Goal: Task Accomplishment & Management: Manage account settings

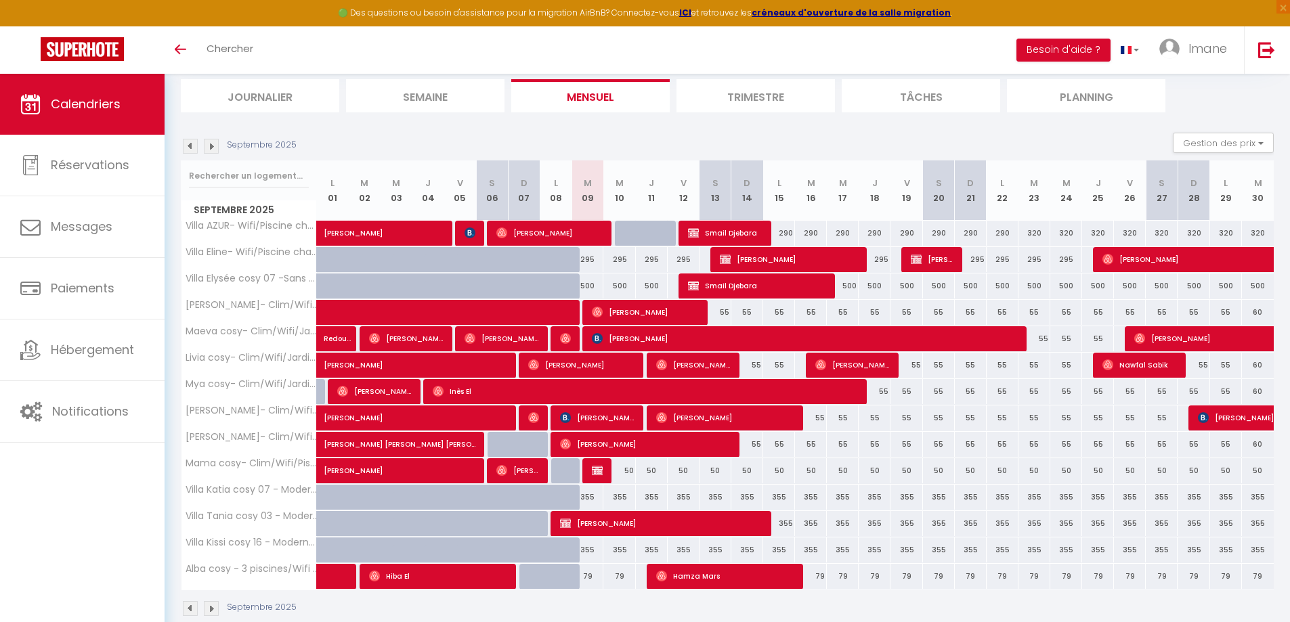
scroll to position [112, 0]
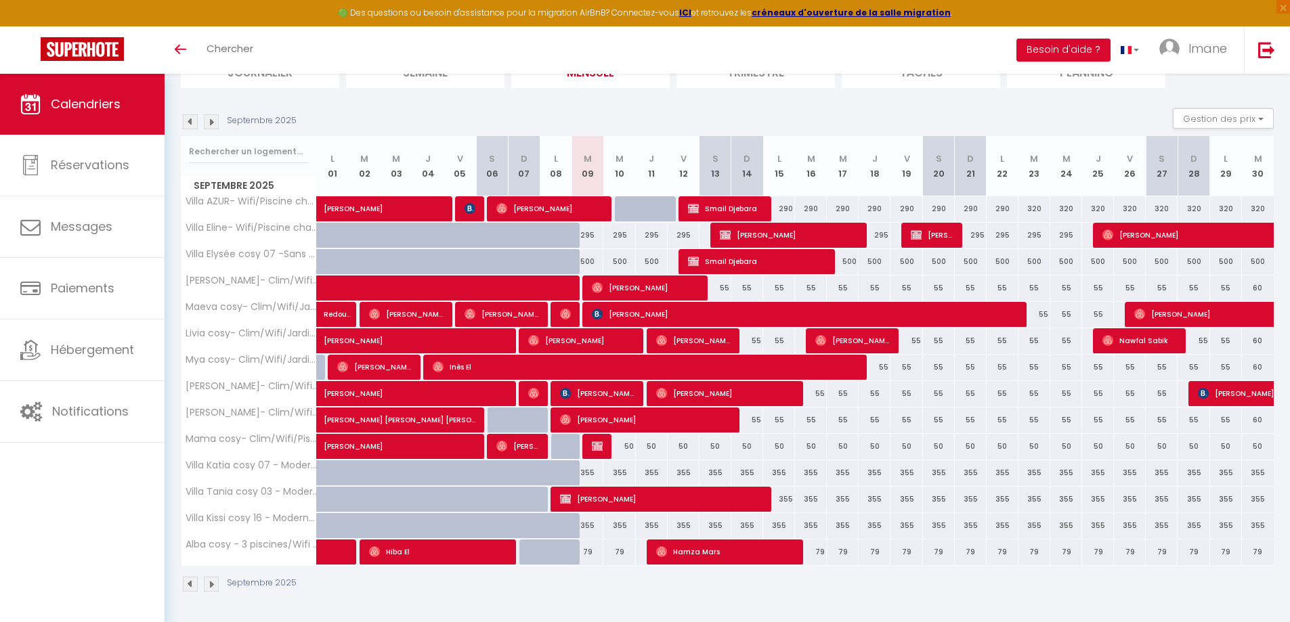
click at [607, 446] on div "50" at bounding box center [619, 446] width 32 height 25
type input "50"
type input "Mer 10 Septembre 2025"
type input "Jeu 11 Septembre 2025"
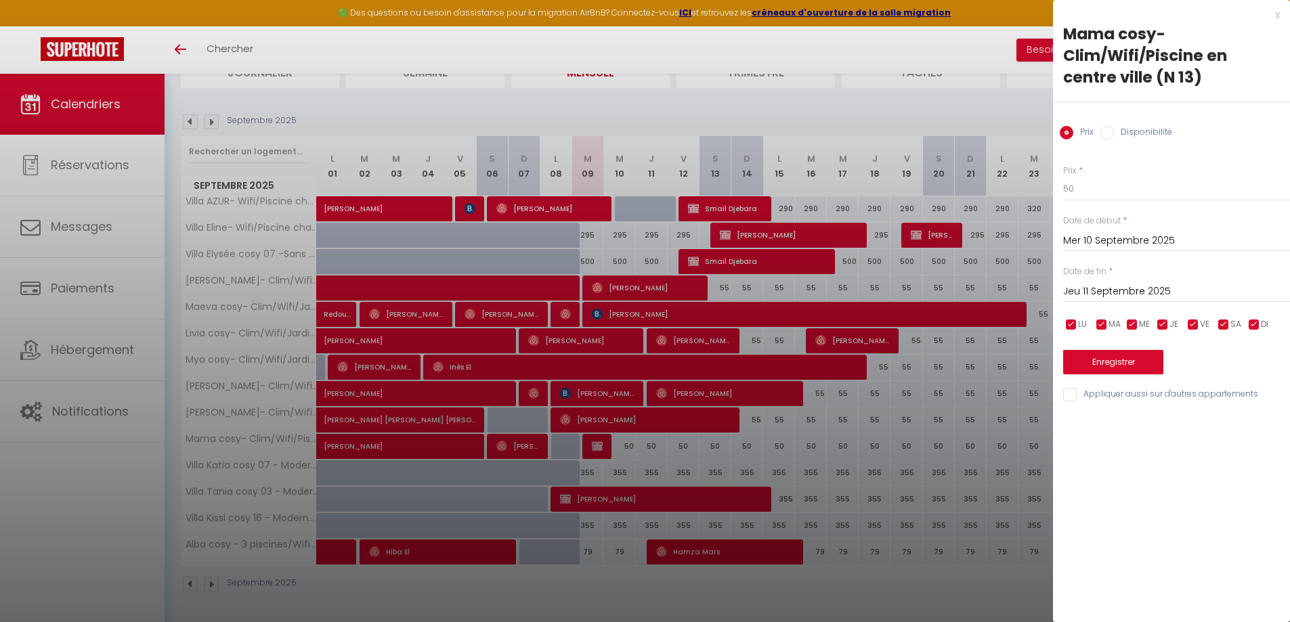
click at [734, 456] on div at bounding box center [645, 311] width 1290 height 622
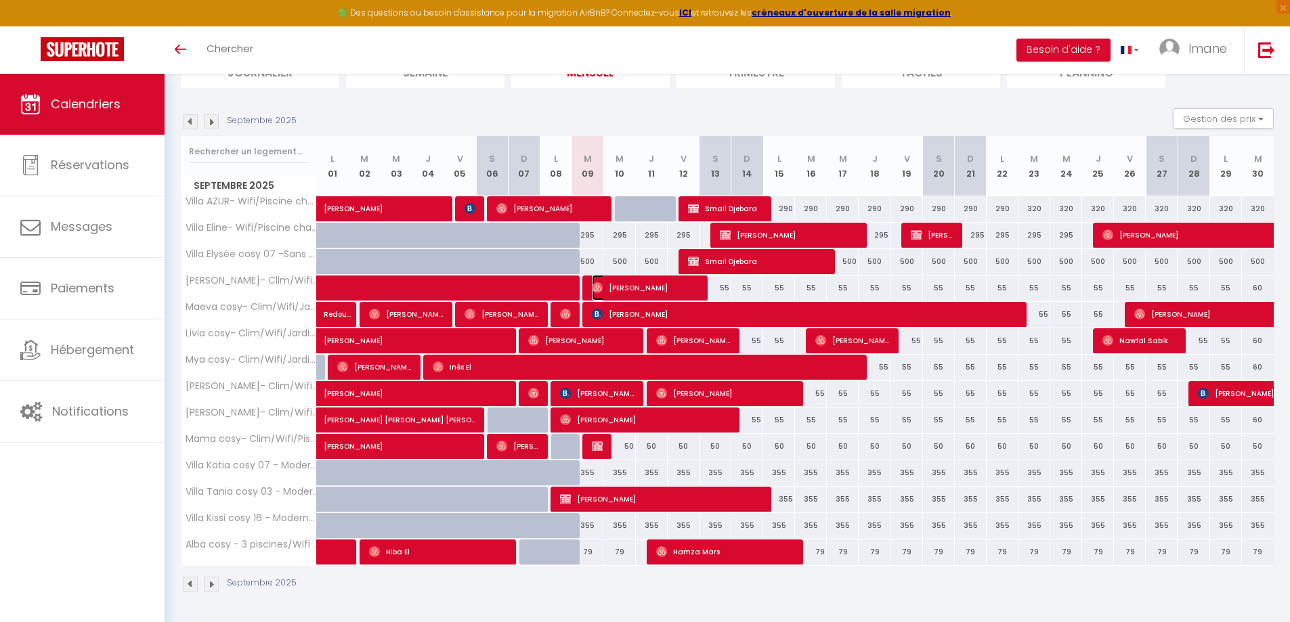
click at [617, 288] on span "[PERSON_NAME]" at bounding box center [645, 288] width 106 height 26
select select "OK"
select select "0"
select select "1"
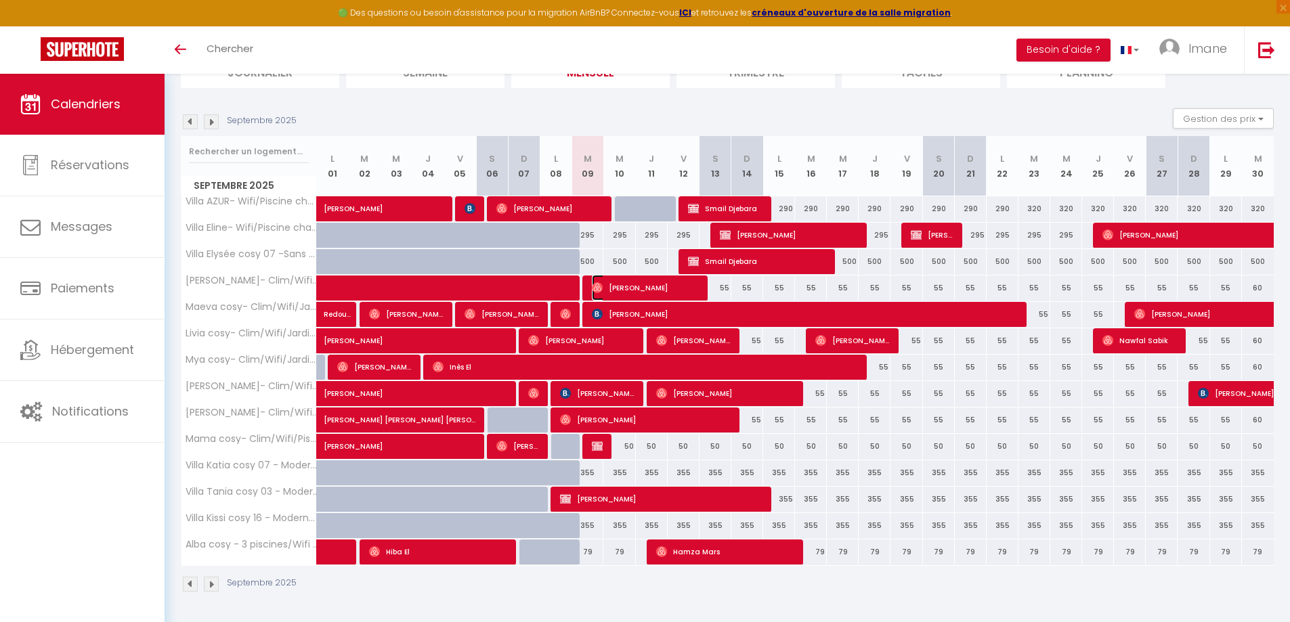
select select "1"
select select
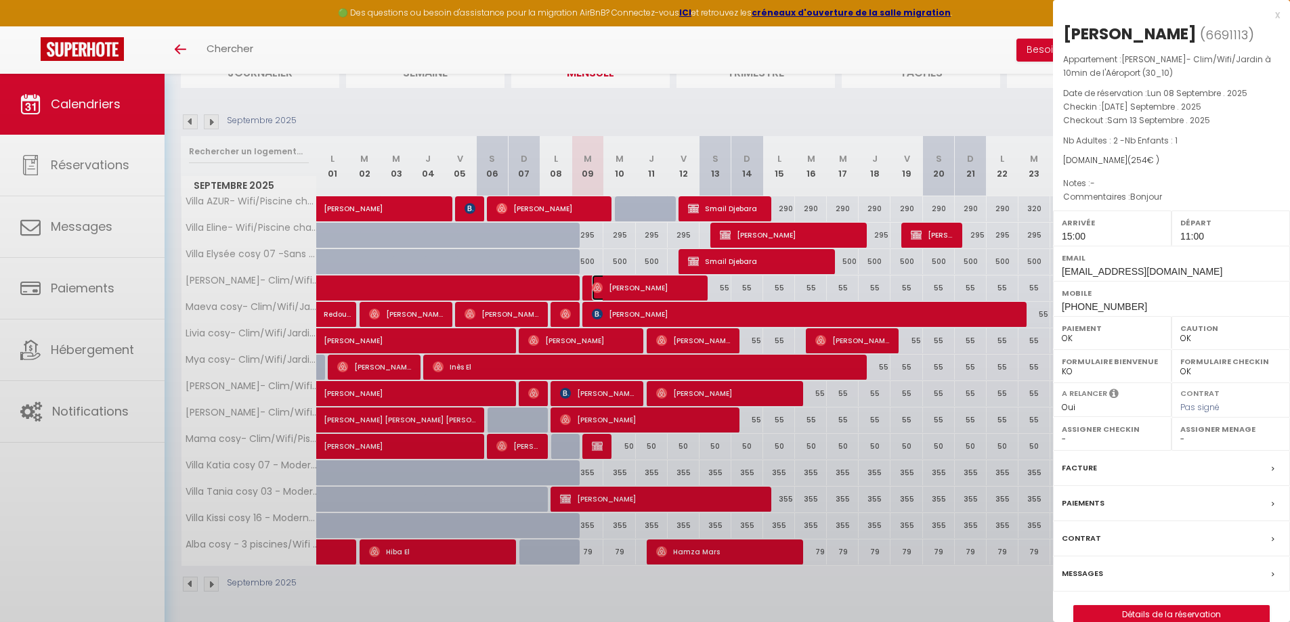
select select "34495"
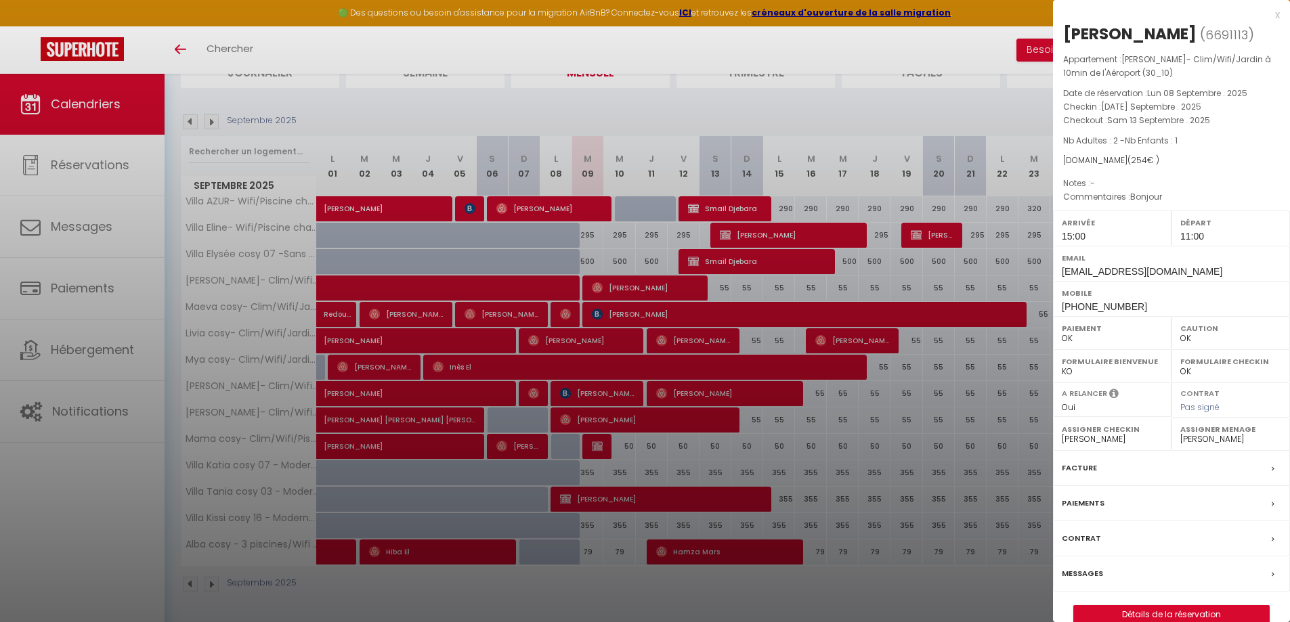
click at [827, 496] on div at bounding box center [645, 311] width 1290 height 622
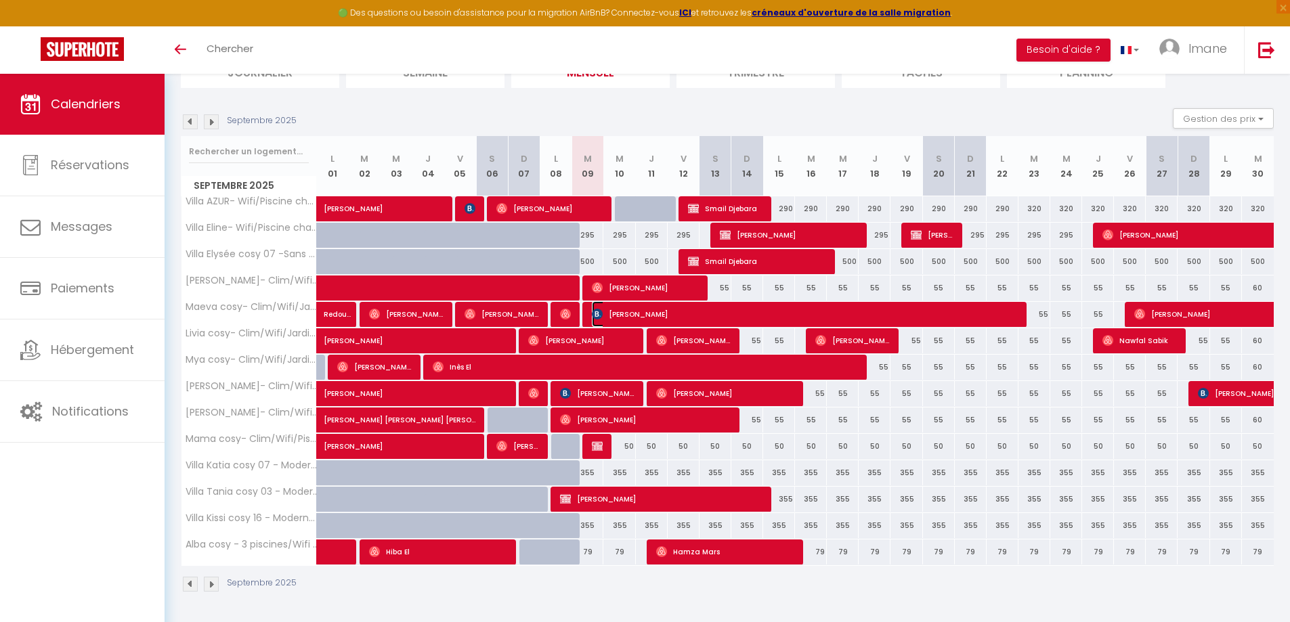
click at [638, 317] on span "[PERSON_NAME]" at bounding box center [804, 314] width 424 height 26
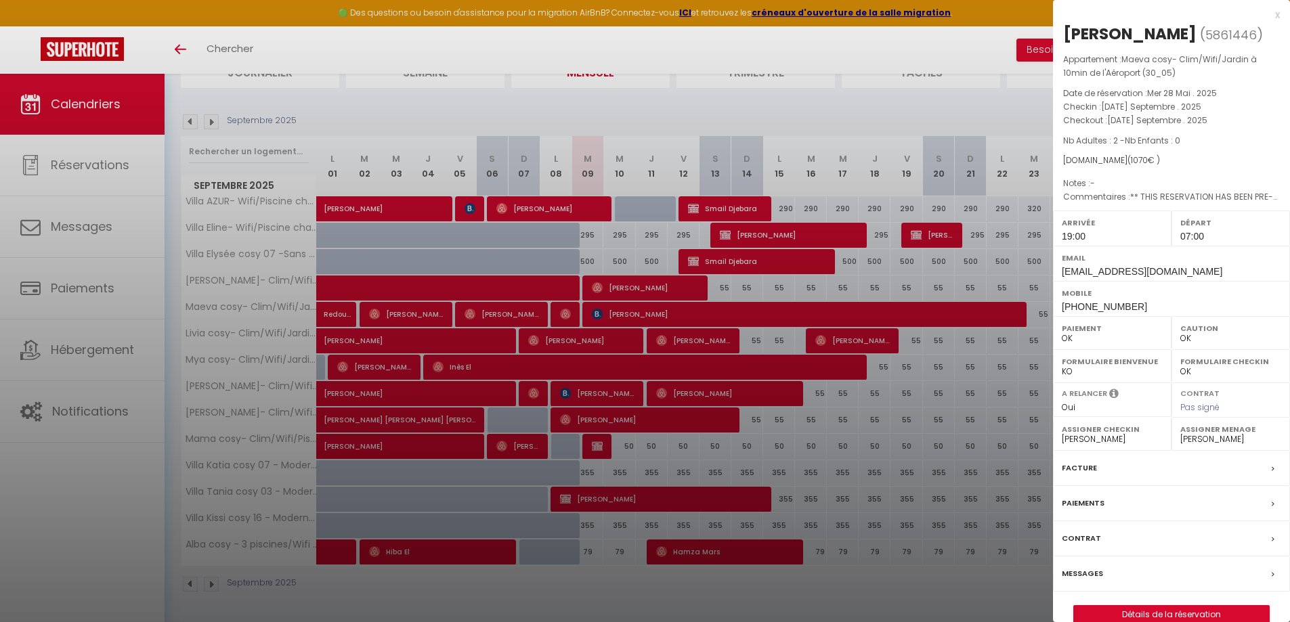
click at [818, 432] on div at bounding box center [645, 311] width 1290 height 622
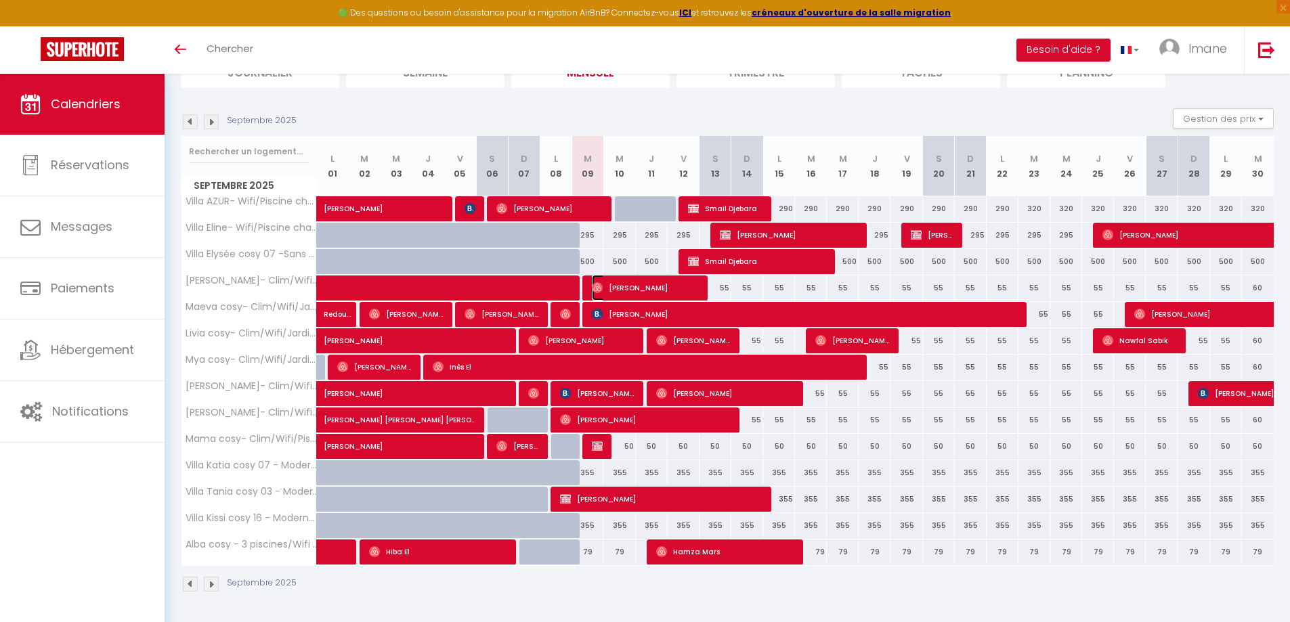
click at [611, 281] on span "[PERSON_NAME]" at bounding box center [645, 288] width 106 height 26
select select "0"
select select "1"
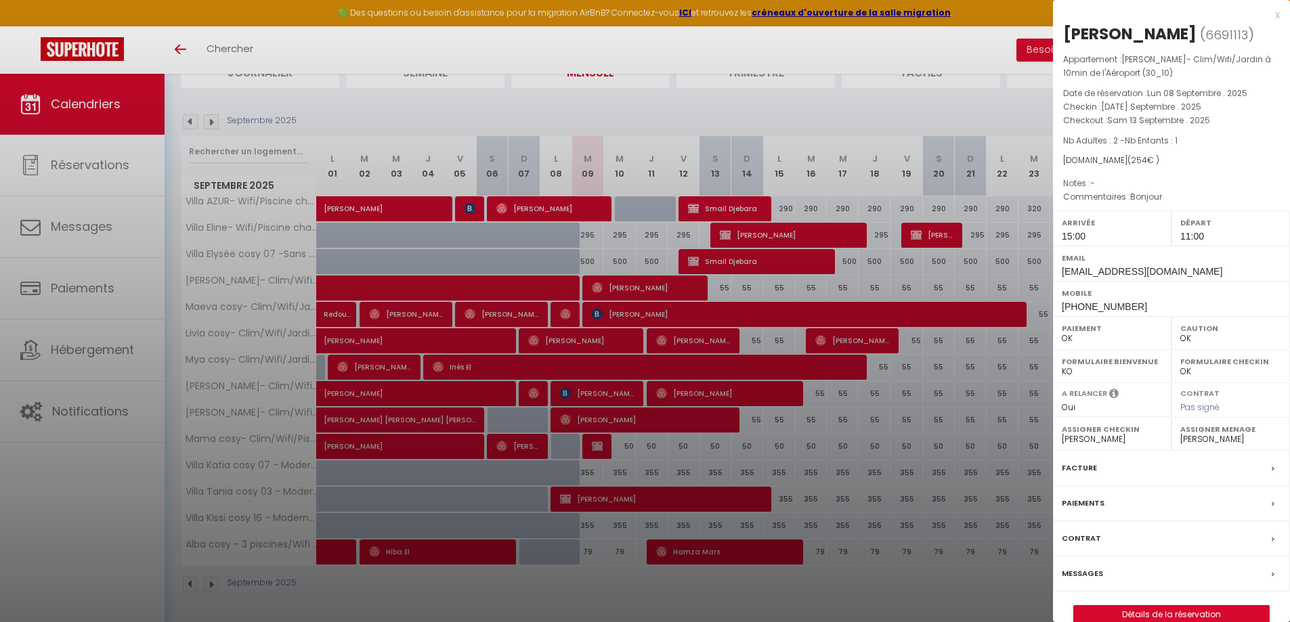
click at [627, 241] on div at bounding box center [645, 311] width 1290 height 622
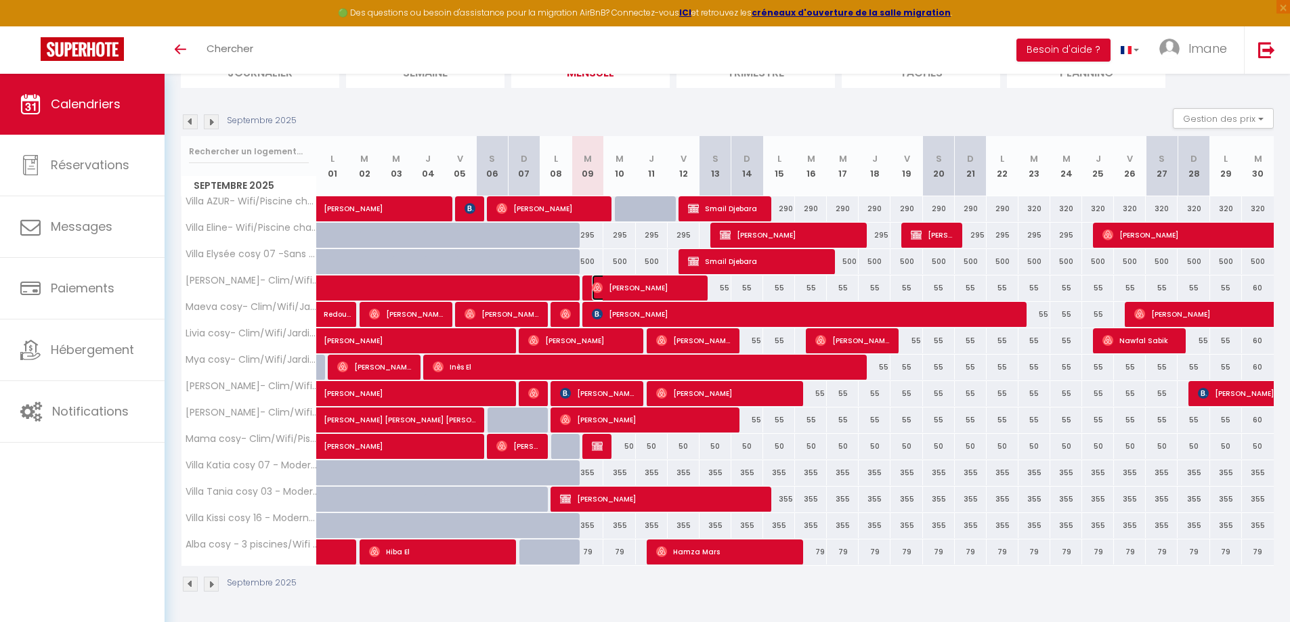
click at [658, 287] on span "[PERSON_NAME]" at bounding box center [645, 288] width 106 height 26
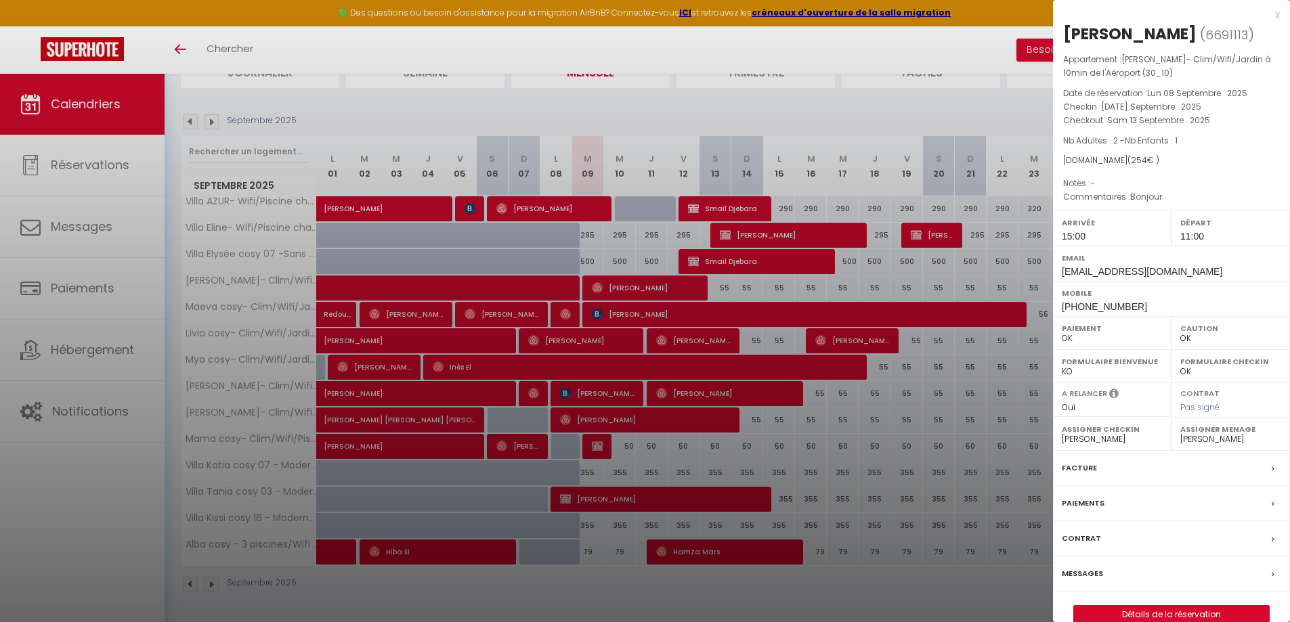
click at [762, 285] on div at bounding box center [645, 311] width 1290 height 622
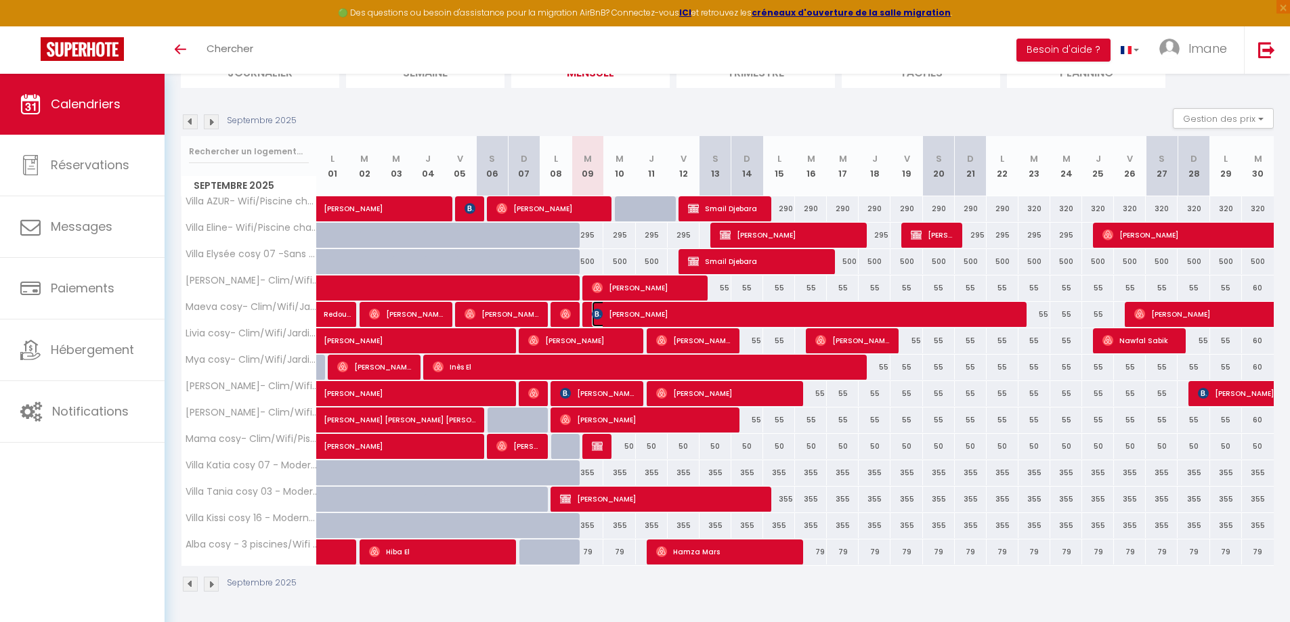
click at [610, 313] on span "[PERSON_NAME]" at bounding box center [804, 314] width 424 height 26
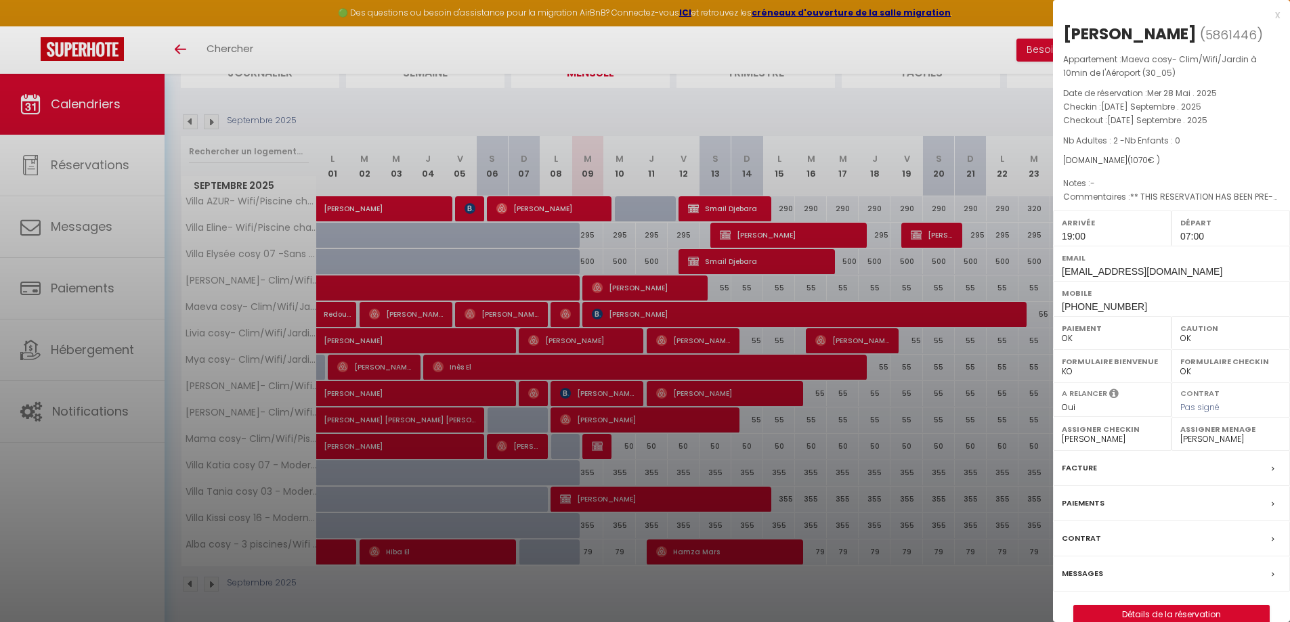
click at [484, 288] on div at bounding box center [645, 311] width 1290 height 622
